Goal: Task Accomplishment & Management: Use online tool/utility

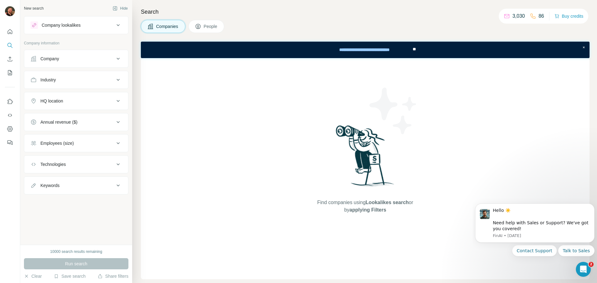
click at [55, 63] on button "Company" at bounding box center [76, 58] width 104 height 15
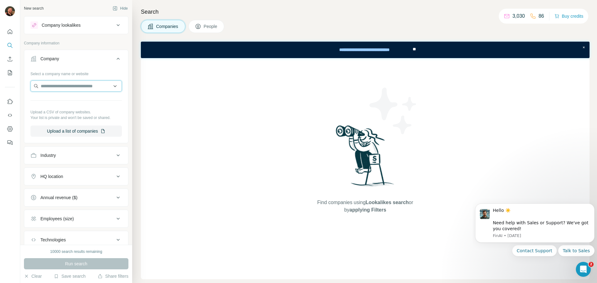
click at [60, 87] on input "text" at bounding box center [75, 86] width 91 height 11
click at [11, 61] on icon "Enrich CSV" at bounding box center [10, 59] width 6 height 6
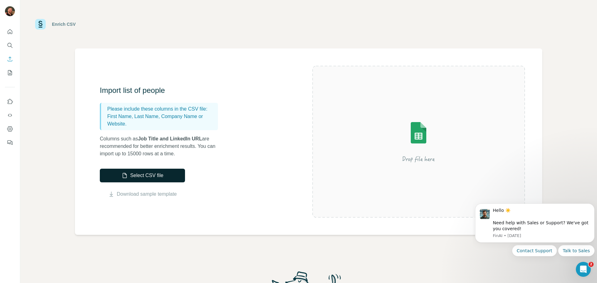
click at [170, 178] on button "Select CSV file" at bounding box center [142, 176] width 85 height 14
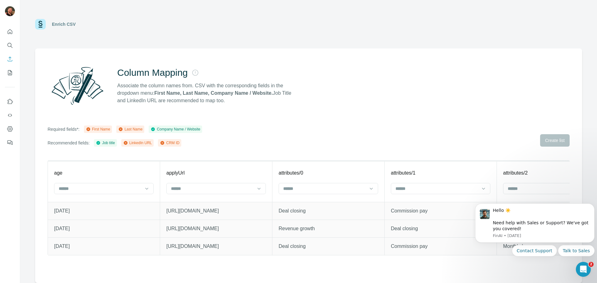
click at [544, 140] on div "Required fields*: First Name Last Name Company Name / Website Recommended field…" at bounding box center [309, 136] width 522 height 21
click at [90, 130] on icon at bounding box center [88, 130] width 4 height 4
click at [127, 190] on input at bounding box center [100, 188] width 84 height 7
click at [306, 123] on div "Column Mapping Associate the column names from. CSV with the corresponding fiel…" at bounding box center [308, 166] width 547 height 235
click at [440, 188] on input at bounding box center [437, 188] width 84 height 7
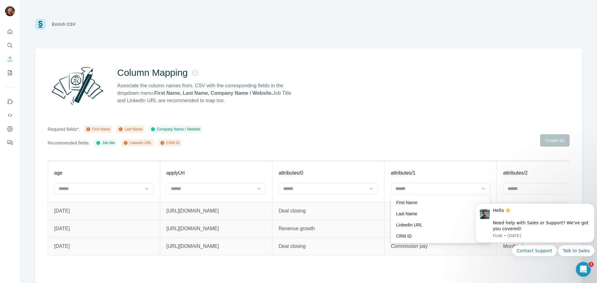
click at [434, 205] on div "First Name" at bounding box center [440, 203] width 89 height 6
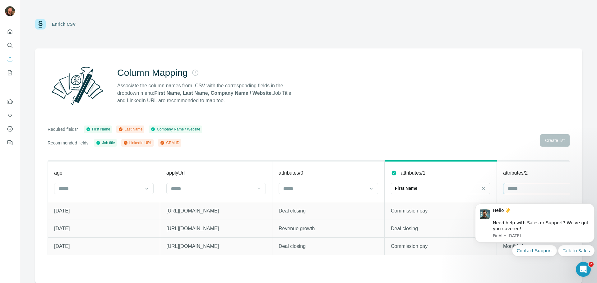
click at [522, 189] on input at bounding box center [549, 188] width 84 height 7
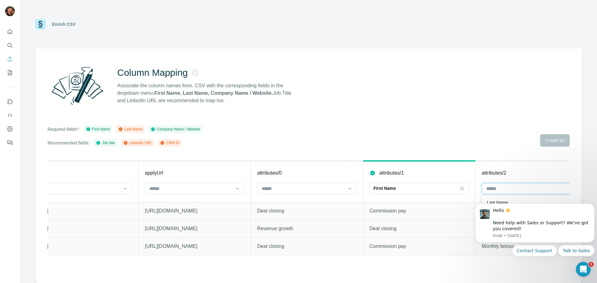
click at [529, 188] on input at bounding box center [528, 188] width 84 height 7
click at [525, 193] on div at bounding box center [528, 189] width 84 height 11
click at [509, 201] on body "Hello ☀️ ​ Need help with Sales or Support? We've got you covered! FinAI • 1d a…" at bounding box center [534, 237] width 119 height 79
click at [593, 204] on icon "Dismiss notification" at bounding box center [592, 205] width 3 height 3
click at [592, 205] on icon "Dismiss notification" at bounding box center [592, 205] width 3 height 3
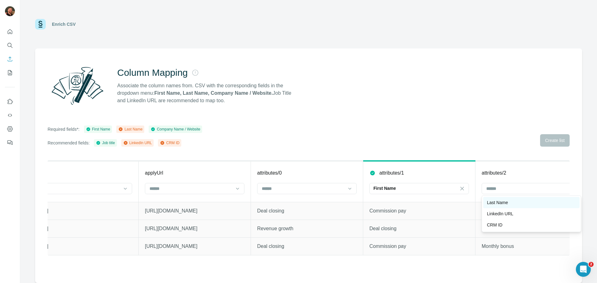
click at [508, 204] on p "Last Name" at bounding box center [497, 203] width 21 height 6
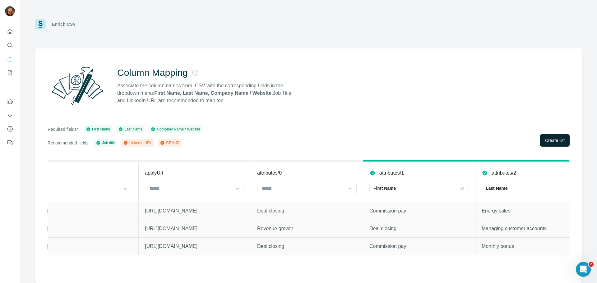
click at [557, 139] on span "Create list" at bounding box center [555, 140] width 20 height 6
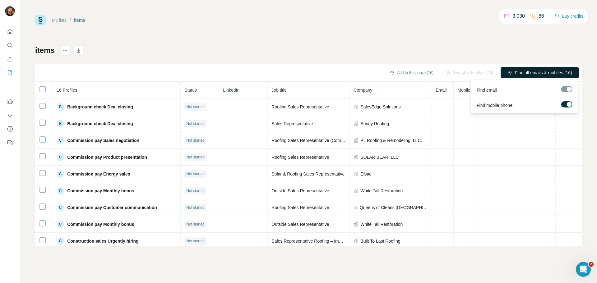
click at [529, 72] on span "Find all emails & mobiles (16)" at bounding box center [543, 73] width 57 height 6
click at [529, 70] on span "Find all emails & mobiles (16)" at bounding box center [543, 73] width 57 height 6
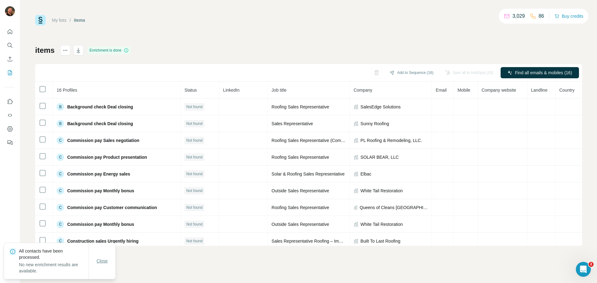
click at [105, 259] on span "Close" at bounding box center [102, 261] width 11 height 6
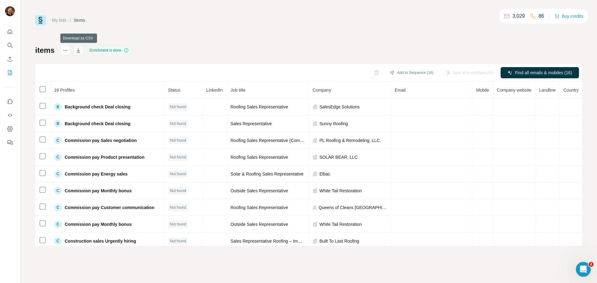
click at [79, 50] on icon "button" at bounding box center [78, 50] width 3 height 5
click at [11, 58] on icon "Enrich CSV" at bounding box center [10, 59] width 6 height 6
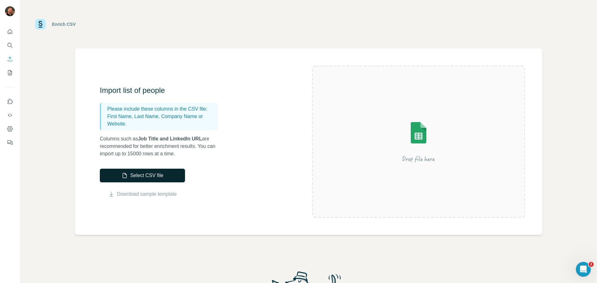
click at [165, 175] on button "Select CSV file" at bounding box center [142, 176] width 85 height 14
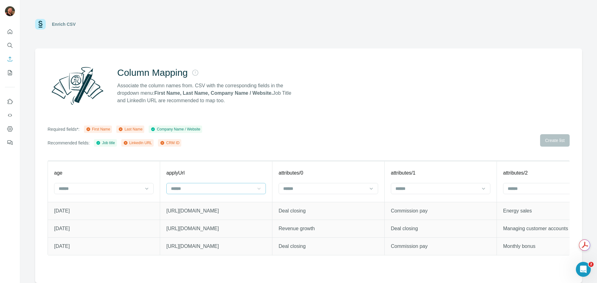
click at [257, 189] on icon at bounding box center [259, 189] width 6 height 6
click at [149, 187] on icon at bounding box center [147, 189] width 6 height 6
click at [12, 70] on icon "My lists" at bounding box center [10, 73] width 6 height 6
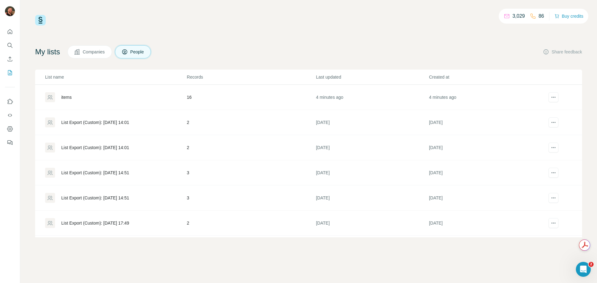
click at [66, 97] on div "items" at bounding box center [66, 97] width 10 height 6
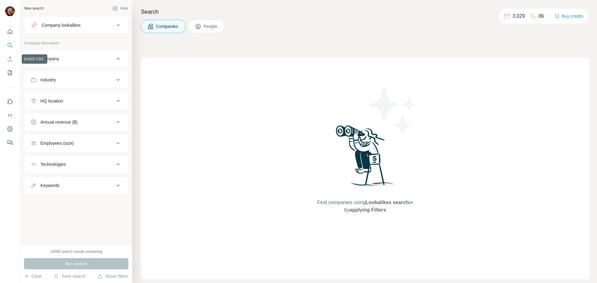
click at [9, 56] on button "Enrich CSV" at bounding box center [10, 59] width 10 height 11
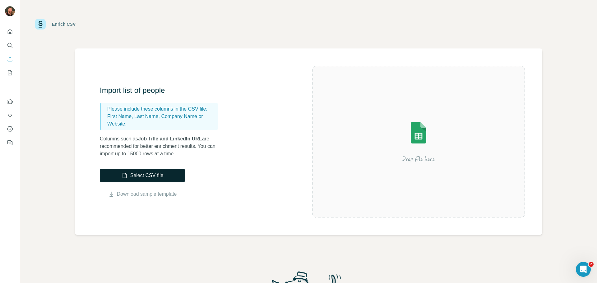
click at [144, 175] on button "Select CSV file" at bounding box center [142, 176] width 85 height 14
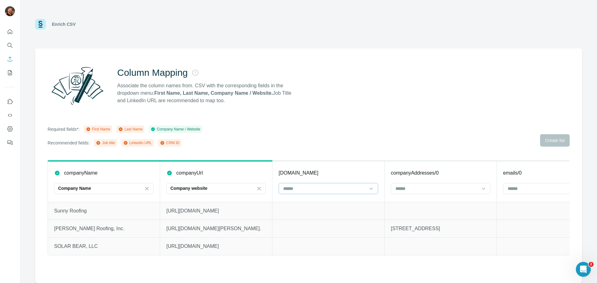
click at [341, 187] on input at bounding box center [325, 188] width 84 height 7
click at [310, 201] on div "First Name" at bounding box center [328, 203] width 89 height 6
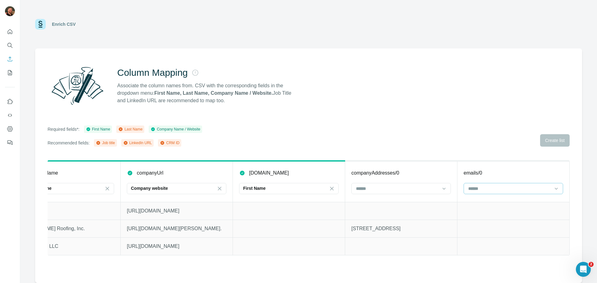
click at [487, 190] on input at bounding box center [510, 188] width 84 height 7
click at [398, 148] on div "Column Mapping Associate the column names from. CSV with the corresponding fiel…" at bounding box center [308, 166] width 547 height 235
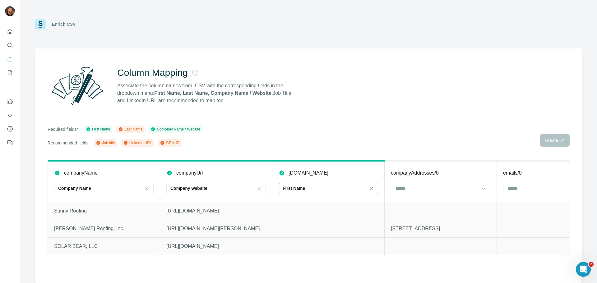
click at [344, 189] on div "First Name" at bounding box center [325, 188] width 84 height 6
click at [300, 206] on div "Last Name" at bounding box center [328, 202] width 96 height 11
click at [300, 185] on p "Last Name" at bounding box center [294, 188] width 22 height 6
click at [302, 201] on p "First Name" at bounding box center [294, 203] width 21 height 6
drag, startPoint x: 532, startPoint y: 167, endPoint x: 368, endPoint y: 108, distance: 174.3
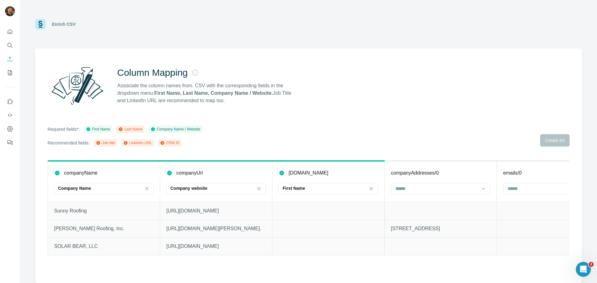
click at [368, 108] on div "Column Mapping Associate the column names from. CSV with the corresponding fiel…" at bounding box center [308, 166] width 547 height 235
click at [482, 191] on icon at bounding box center [484, 189] width 6 height 6
click at [427, 191] on input at bounding box center [437, 188] width 84 height 7
click at [413, 207] on div "Last Name" at bounding box center [441, 202] width 96 height 11
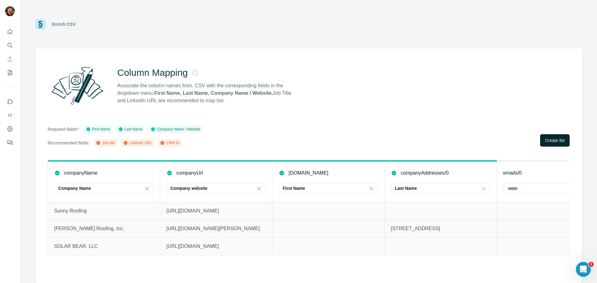
click at [547, 146] on button "Create list" at bounding box center [555, 140] width 30 height 12
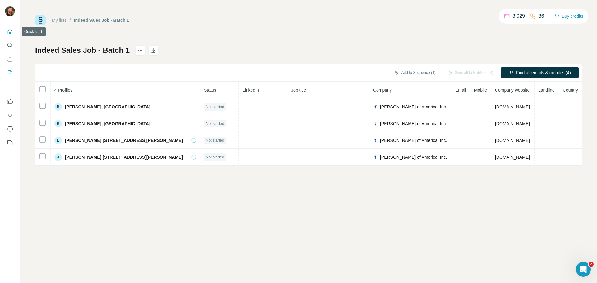
click at [12, 34] on icon "Quick start" at bounding box center [10, 31] width 5 height 5
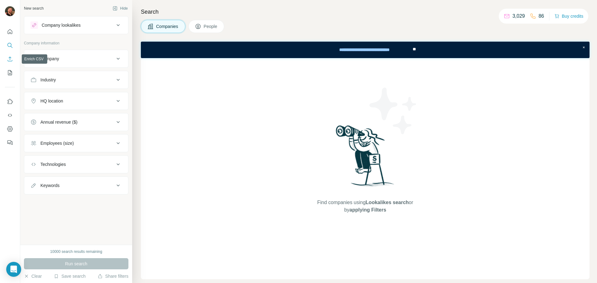
click at [12, 59] on icon "Enrich CSV" at bounding box center [10, 59] width 6 height 6
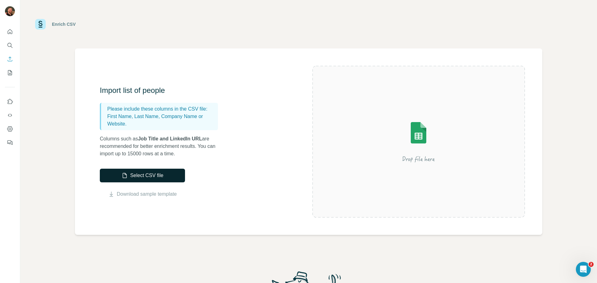
click at [137, 178] on button "Select CSV file" at bounding box center [142, 176] width 85 height 14
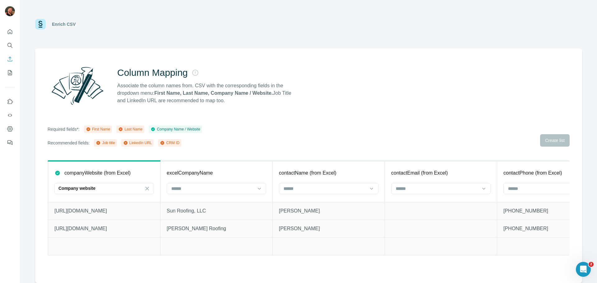
scroll to position [0, 116]
click at [304, 187] on input at bounding box center [321, 188] width 84 height 7
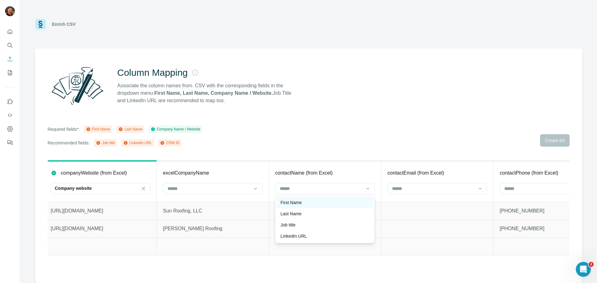
click at [300, 201] on p "First Name" at bounding box center [291, 203] width 21 height 6
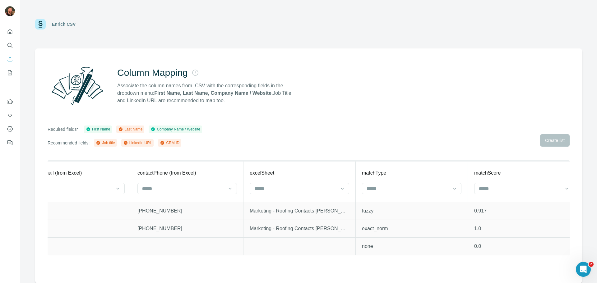
scroll to position [0, 247]
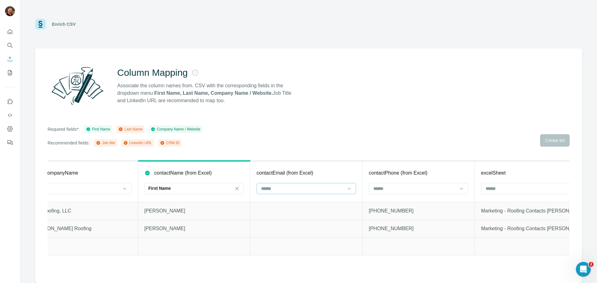
click at [305, 191] on input at bounding box center [303, 188] width 84 height 7
click at [282, 204] on p "Last Name" at bounding box center [272, 203] width 21 height 6
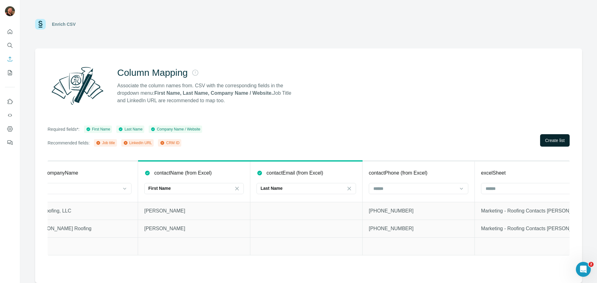
click at [553, 143] on span "Create list" at bounding box center [555, 140] width 20 height 6
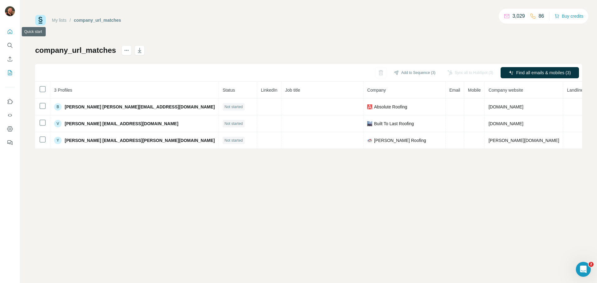
click at [10, 31] on icon "Quick start" at bounding box center [10, 32] width 6 height 6
